Goal: Entertainment & Leisure: Consume media (video, audio)

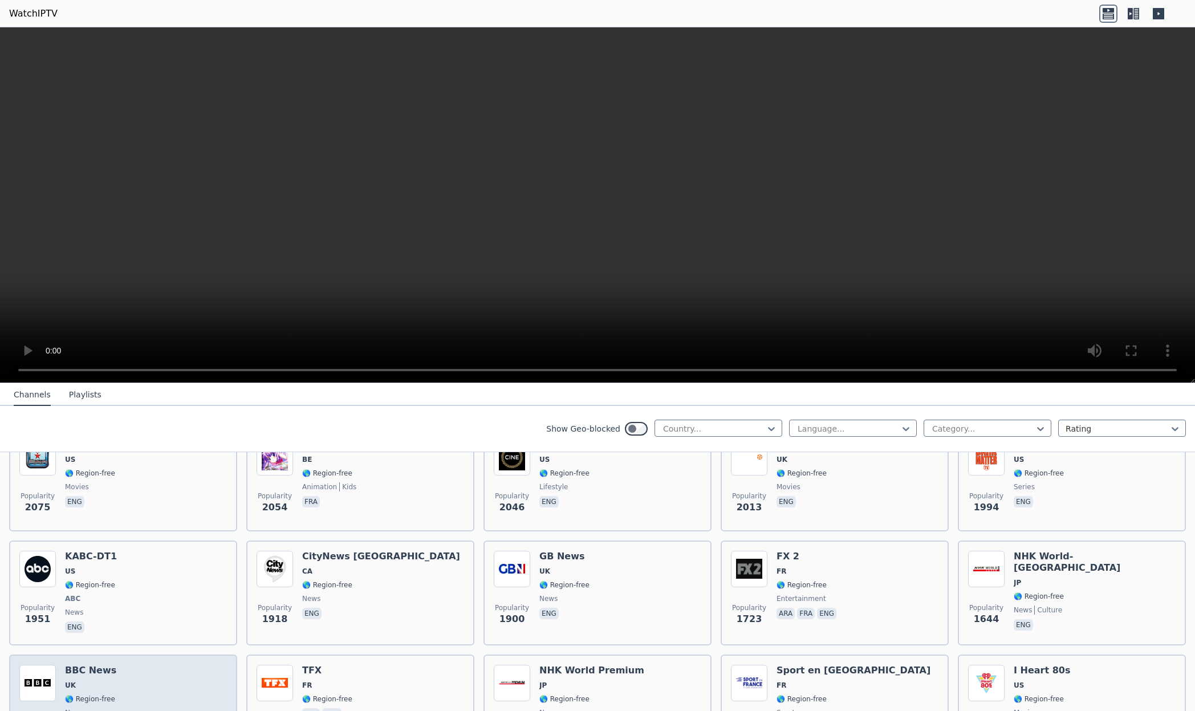
scroll to position [1664, 0]
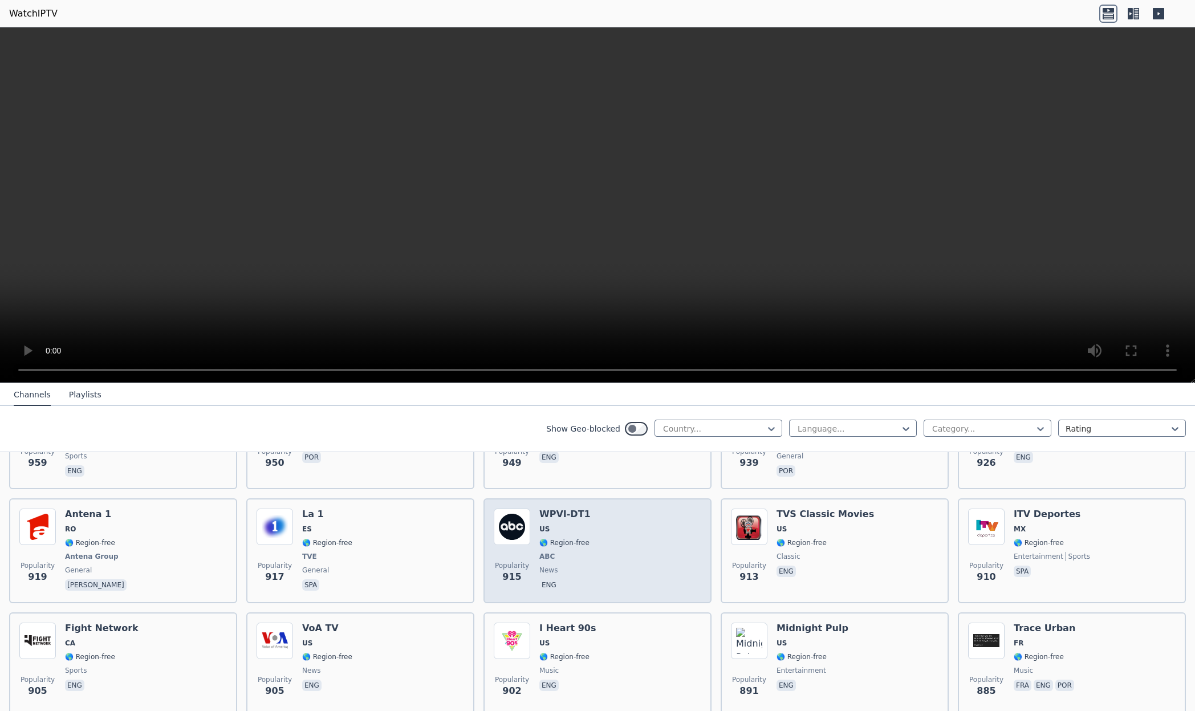
click at [511, 498] on div "Popularity 915 WPVI-DT1 US 🌎 Region-free ABC news eng" at bounding box center [597, 550] width 228 height 105
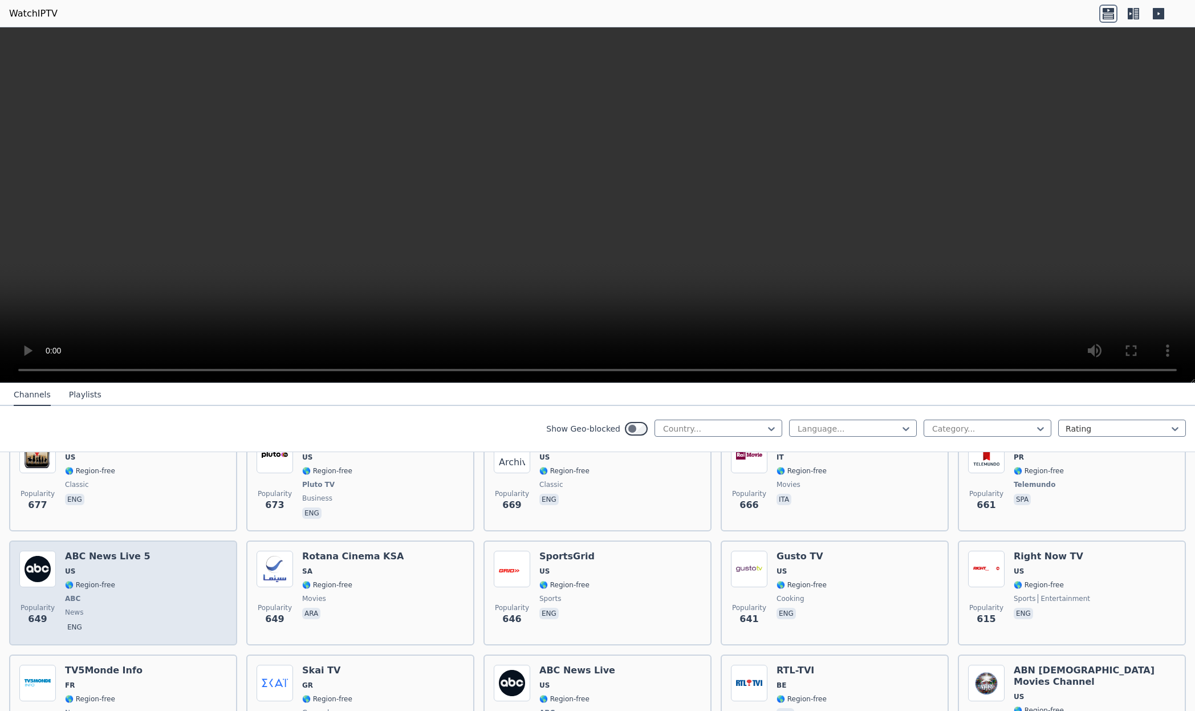
click at [195, 556] on div "Popularity 649 ABC News Live 5 US 🌎 Region-free ABC news eng" at bounding box center [123, 593] width 208 height 84
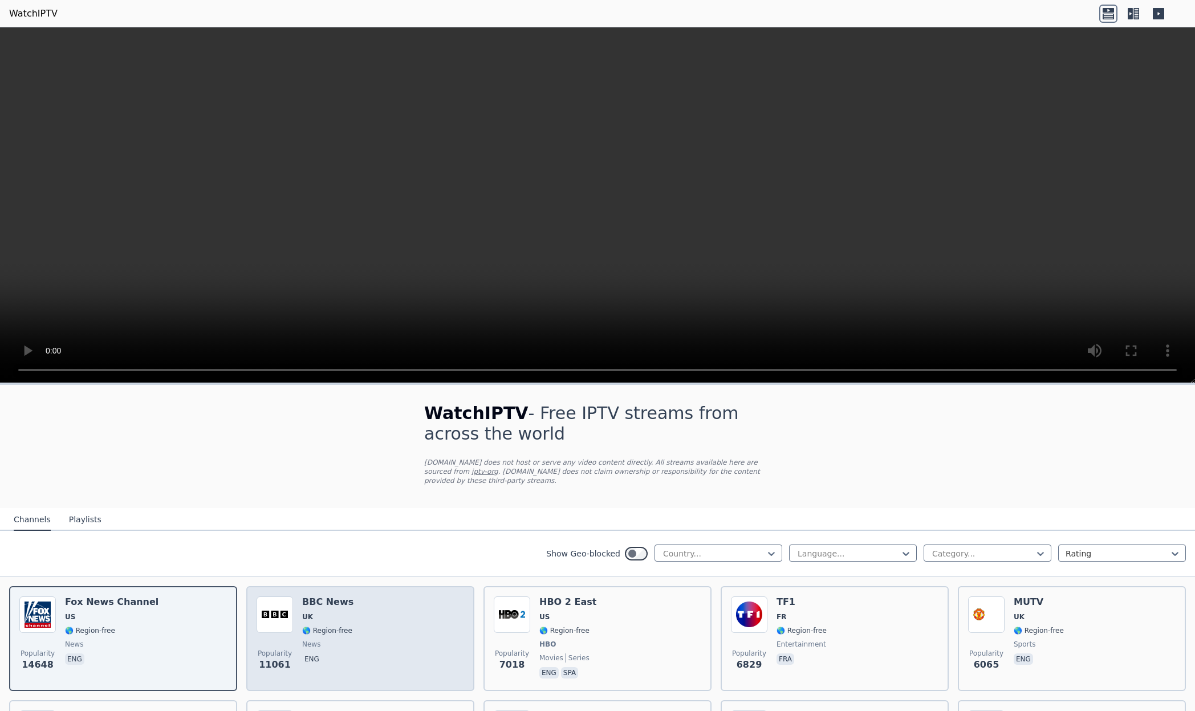
click at [271, 619] on img at bounding box center [275, 614] width 36 height 36
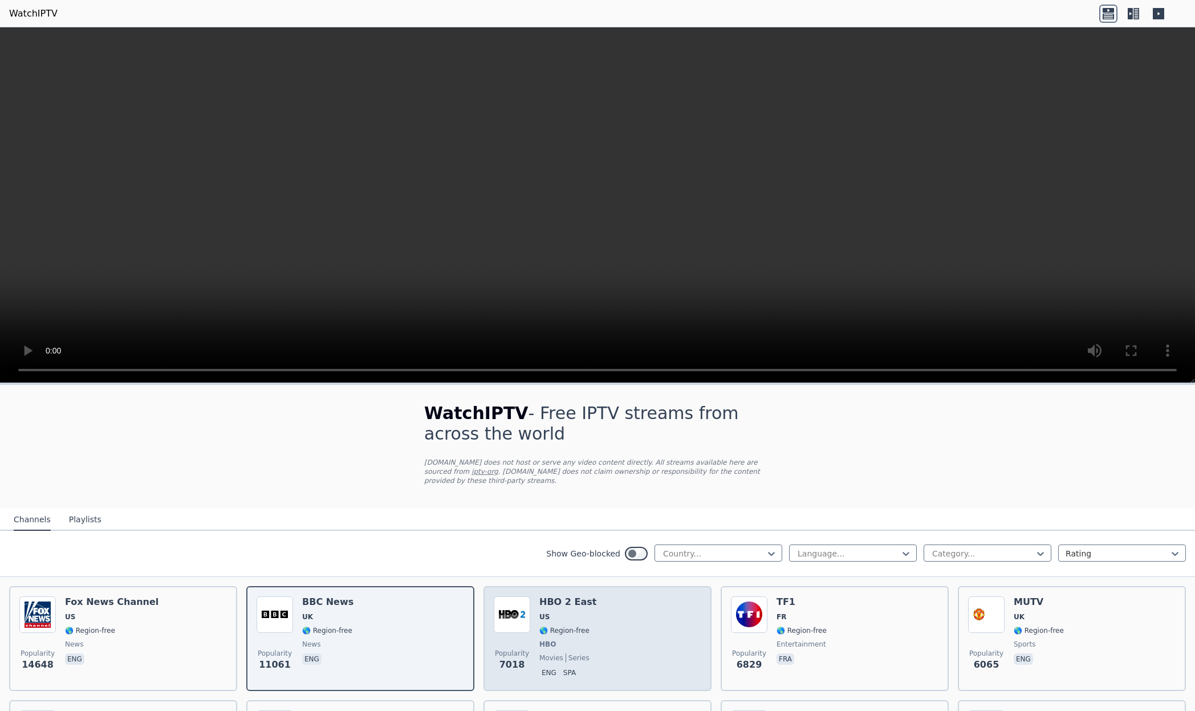
click at [637, 608] on div "Popularity 7018 HBO 2 East US 🌎 Region-free HBO movies series eng spa" at bounding box center [598, 638] width 208 height 84
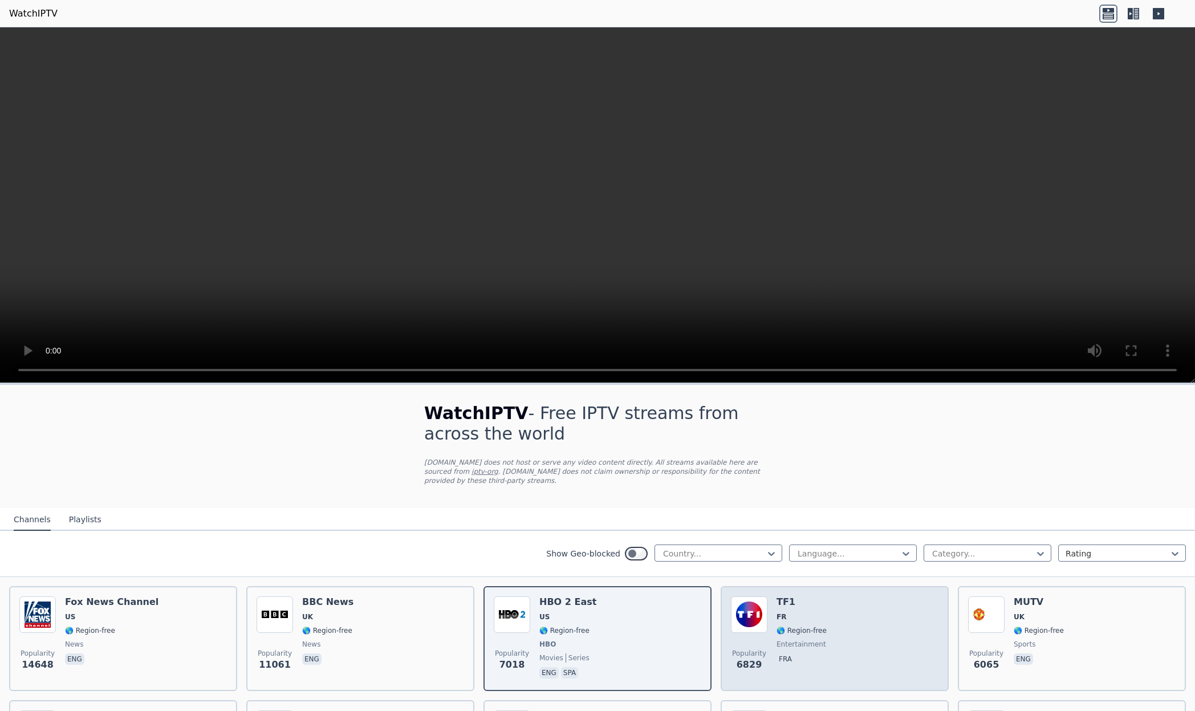
click at [790, 600] on div "TF1 FR 🌎 Region-free entertainment fra" at bounding box center [802, 638] width 50 height 84
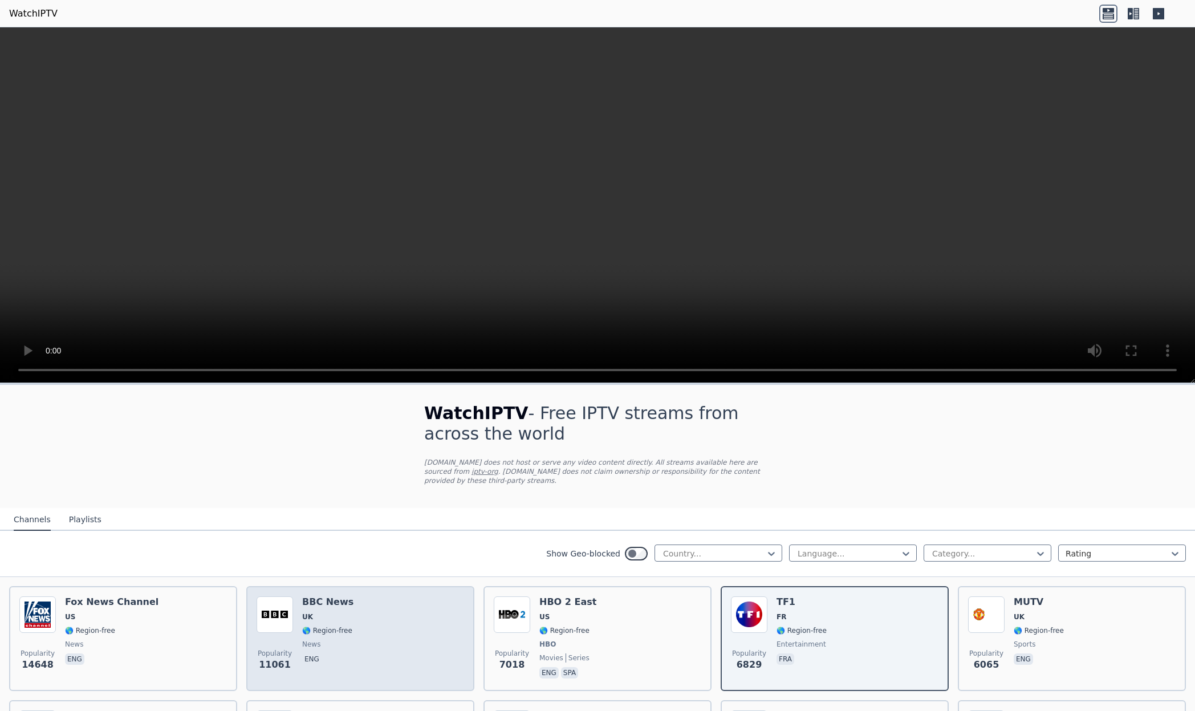
click at [332, 612] on span "UK" at bounding box center [327, 616] width 51 height 9
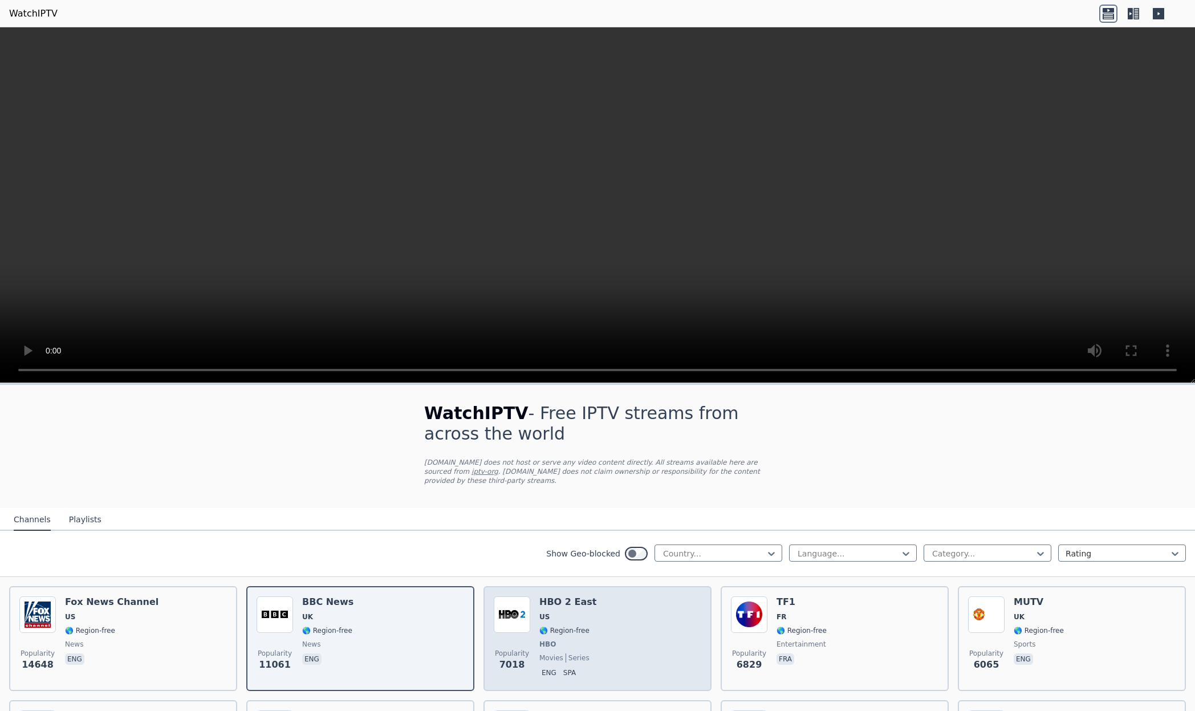
click at [560, 640] on span "HBO" at bounding box center [567, 644] width 57 height 9
